Goal: Check status: Check status

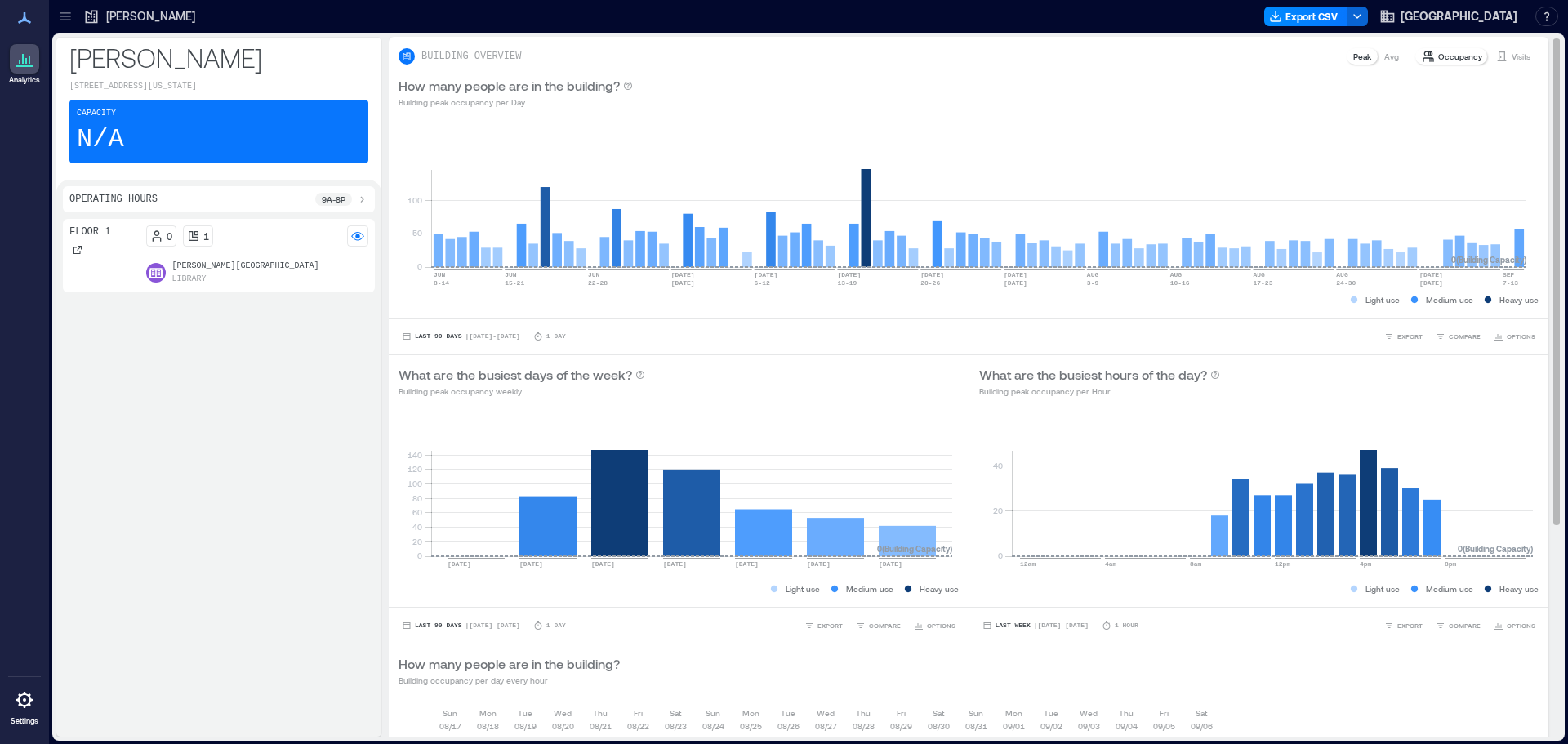
click at [1512, 57] on p "Visits" at bounding box center [1521, 57] width 19 height 13
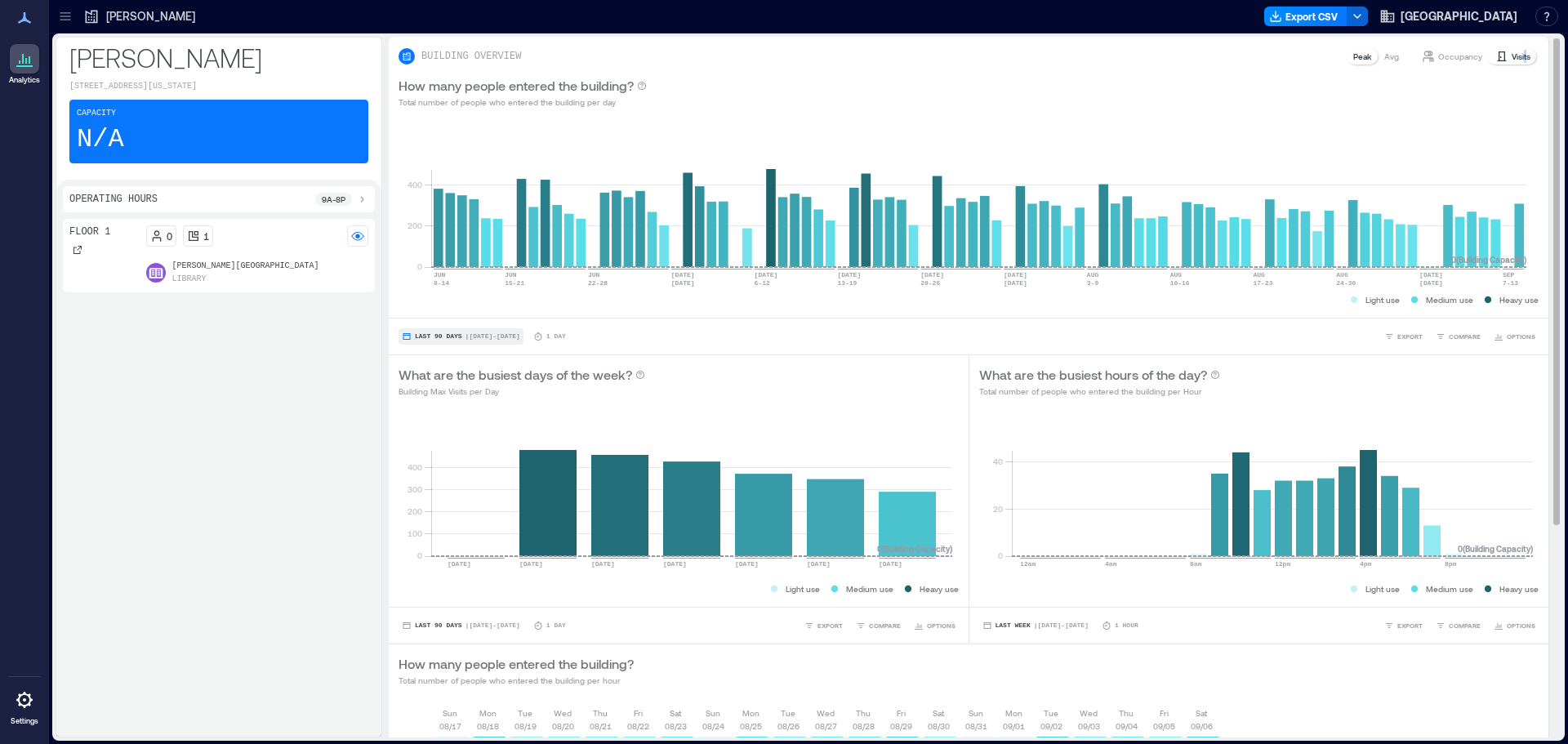
click at [440, 337] on span "Last 90 Days" at bounding box center [439, 337] width 47 height 0
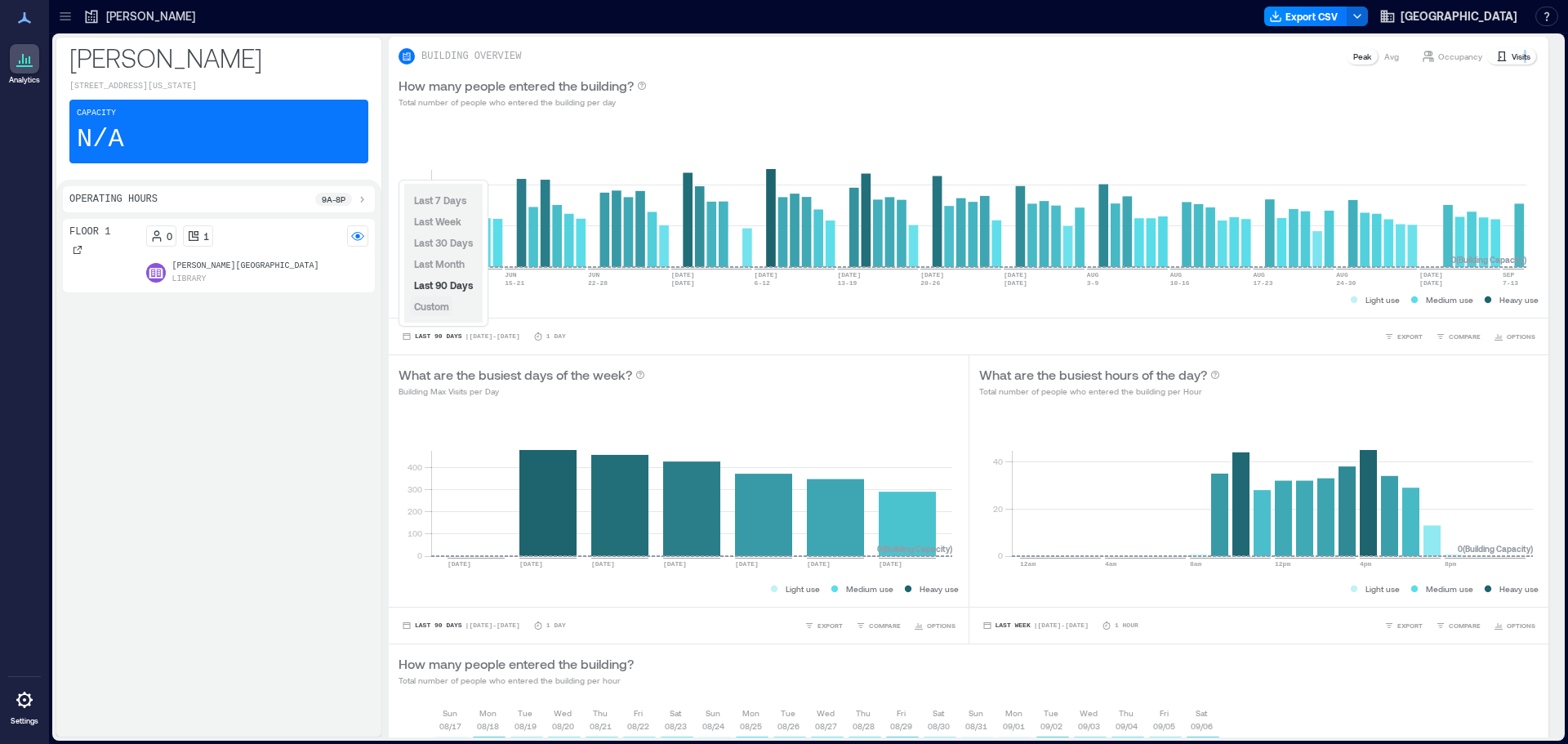
click at [440, 310] on span "Custom" at bounding box center [431, 306] width 35 height 11
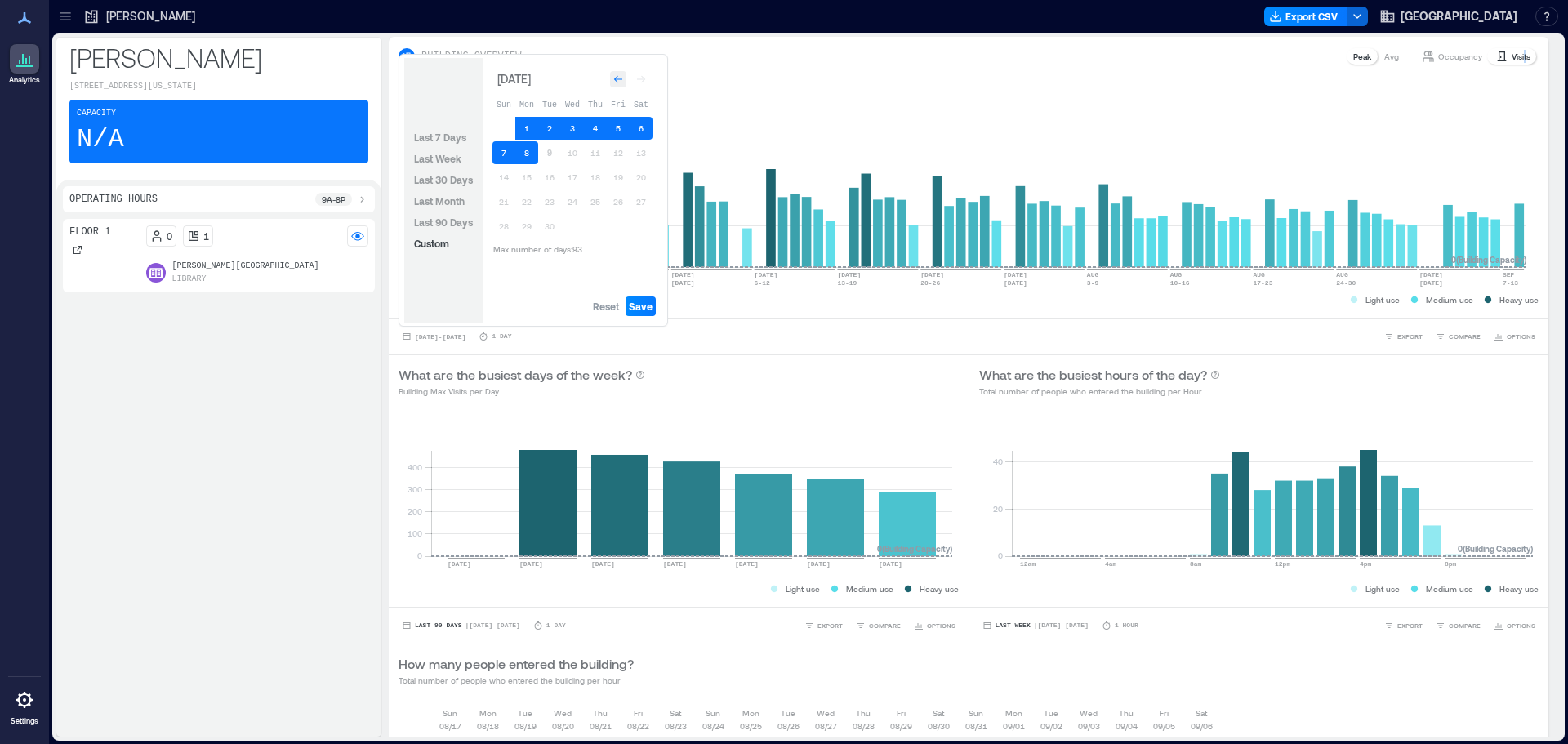
click at [616, 77] on icon "Go to previous month" at bounding box center [618, 79] width 9 height 9
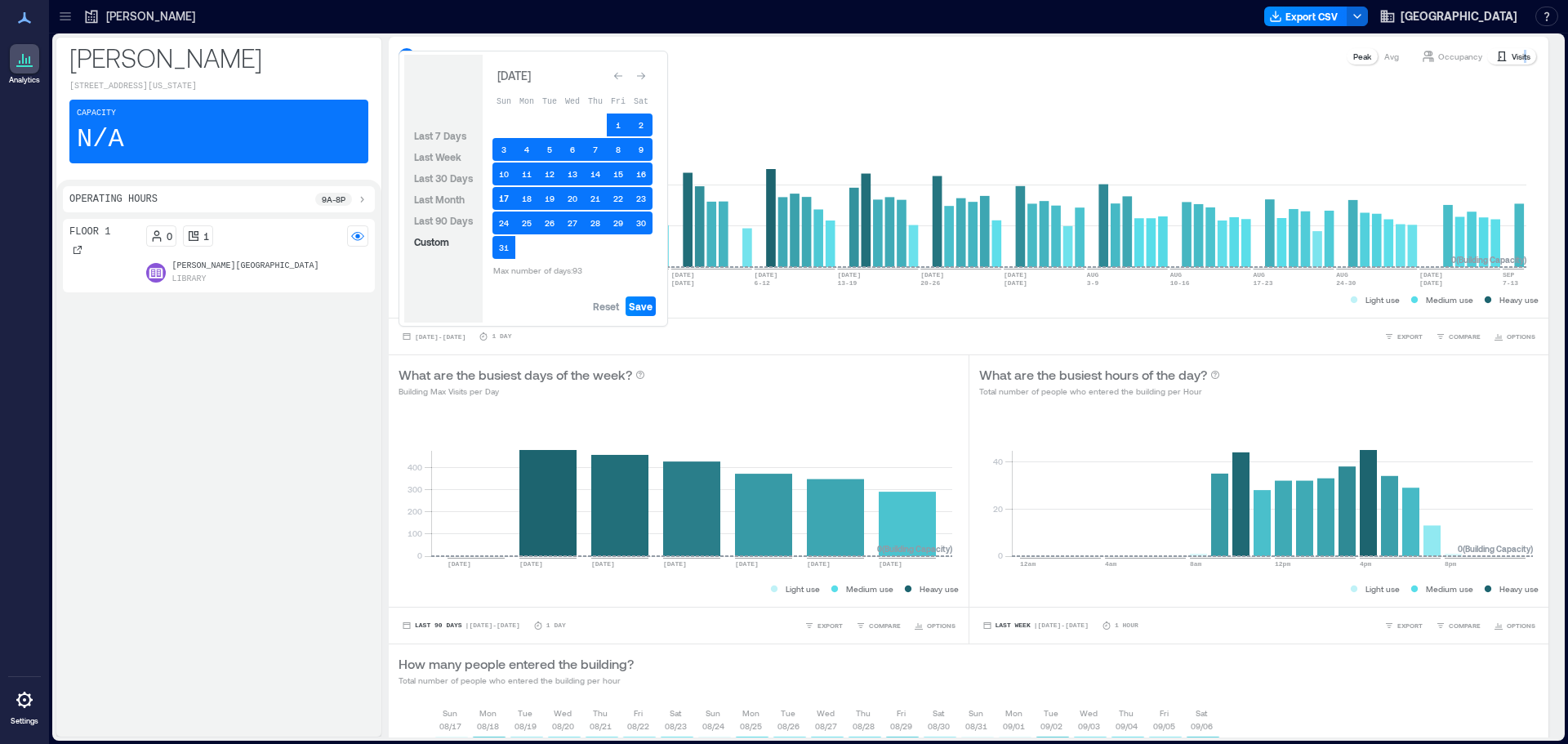
click at [504, 195] on button "17" at bounding box center [504, 199] width 23 height 23
click at [643, 225] on button "30" at bounding box center [641, 223] width 23 height 23
click at [504, 198] on button "17" at bounding box center [504, 199] width 23 height 23
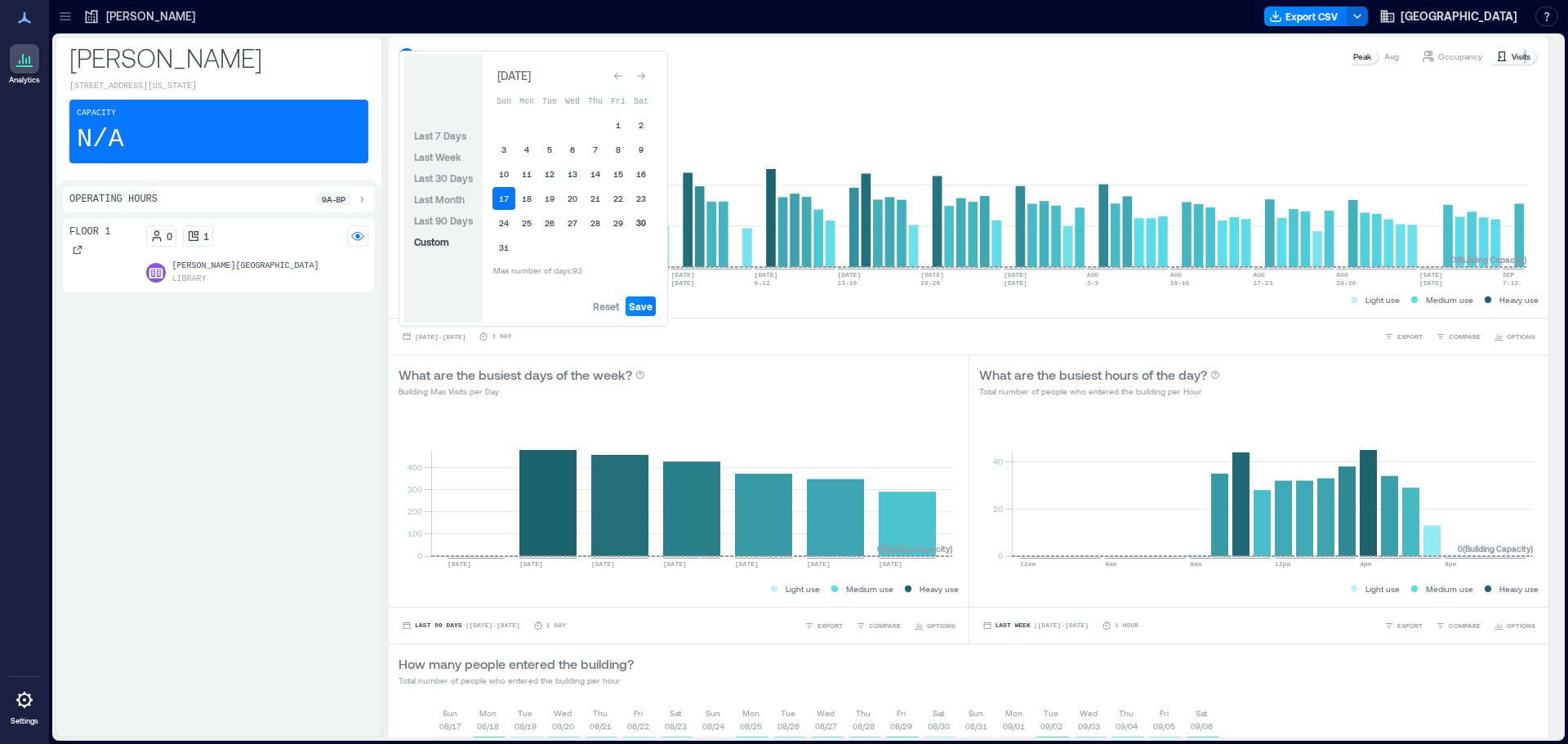
click at [639, 216] on button "30" at bounding box center [641, 223] width 23 height 23
click at [641, 303] on span "Save" at bounding box center [640, 306] width 24 height 13
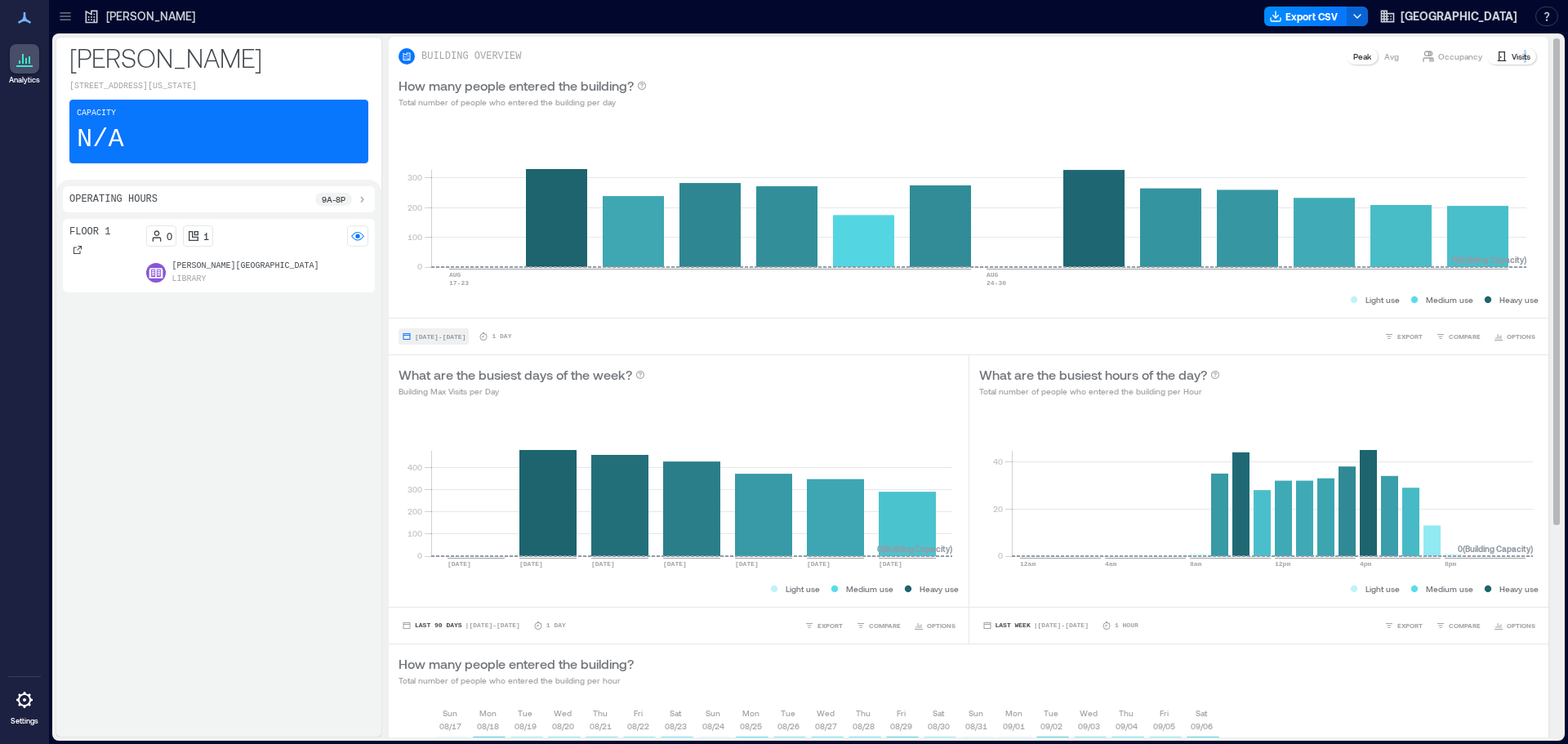
click at [442, 333] on span "Aug 17, 2025 - Aug 30, 2025" at bounding box center [440, 337] width 51 height 9
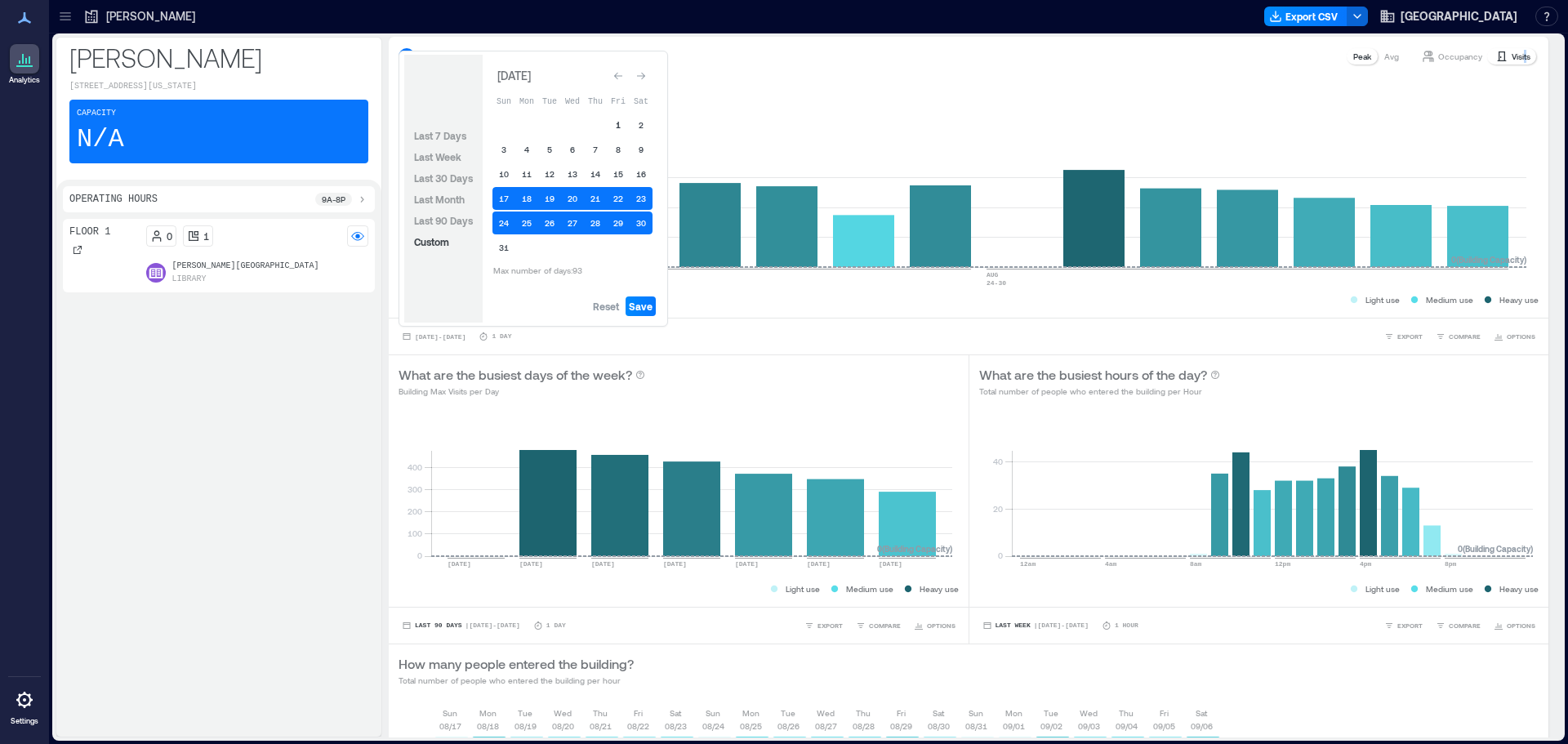
click at [619, 120] on button "1" at bounding box center [618, 125] width 23 height 23
click at [613, 123] on button "1" at bounding box center [618, 125] width 23 height 23
click at [638, 227] on button "30" at bounding box center [641, 223] width 23 height 23
click at [646, 307] on span "Save" at bounding box center [640, 306] width 24 height 13
